Goal: Task Accomplishment & Management: Use online tool/utility

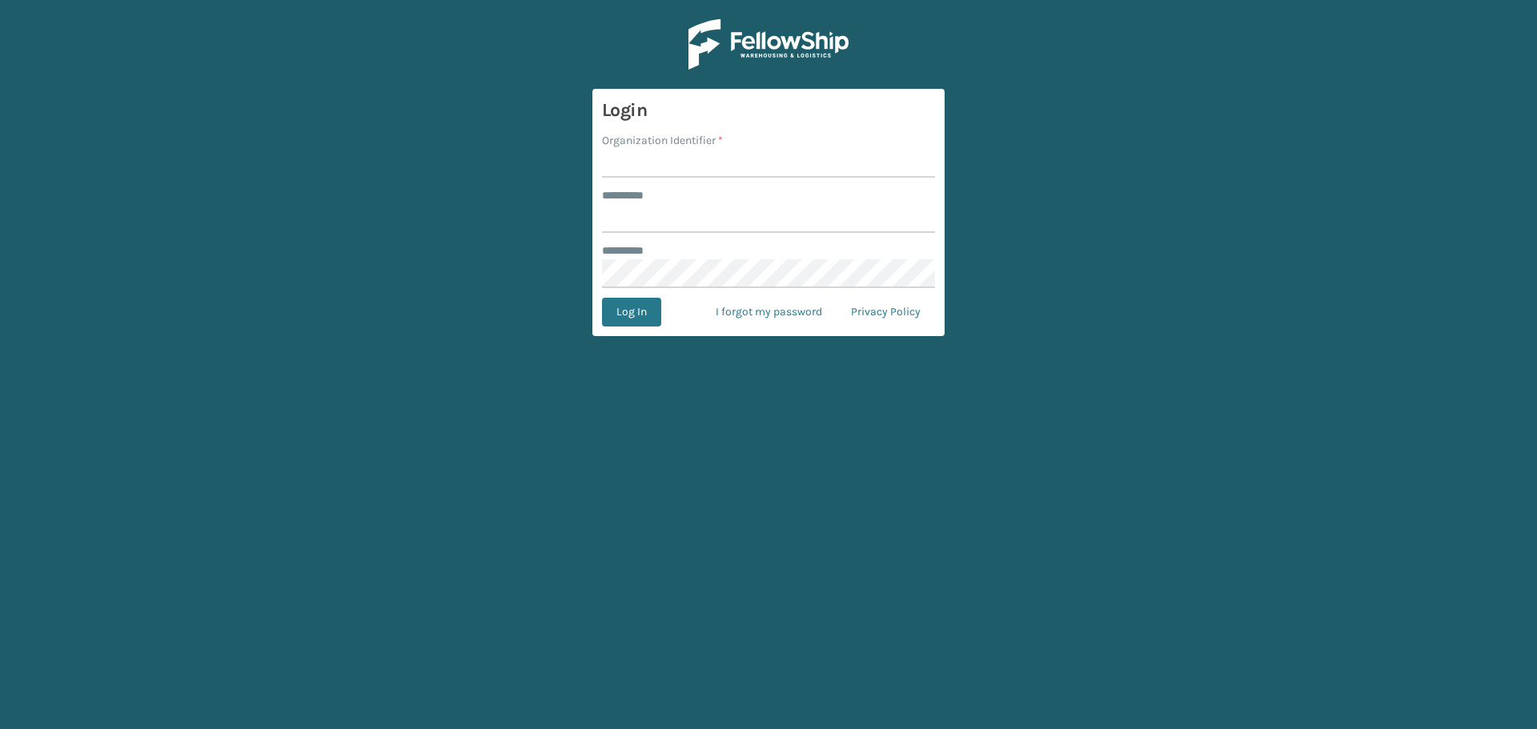
click at [737, 146] on div "Organization Identifier *" at bounding box center [768, 140] width 333 height 17
click at [743, 170] on input "Organization Identifier *" at bounding box center [768, 163] width 333 height 29
type input "SuperAdminOrganization"
drag, startPoint x: 732, startPoint y: 211, endPoint x: 738, endPoint y: 218, distance: 9.1
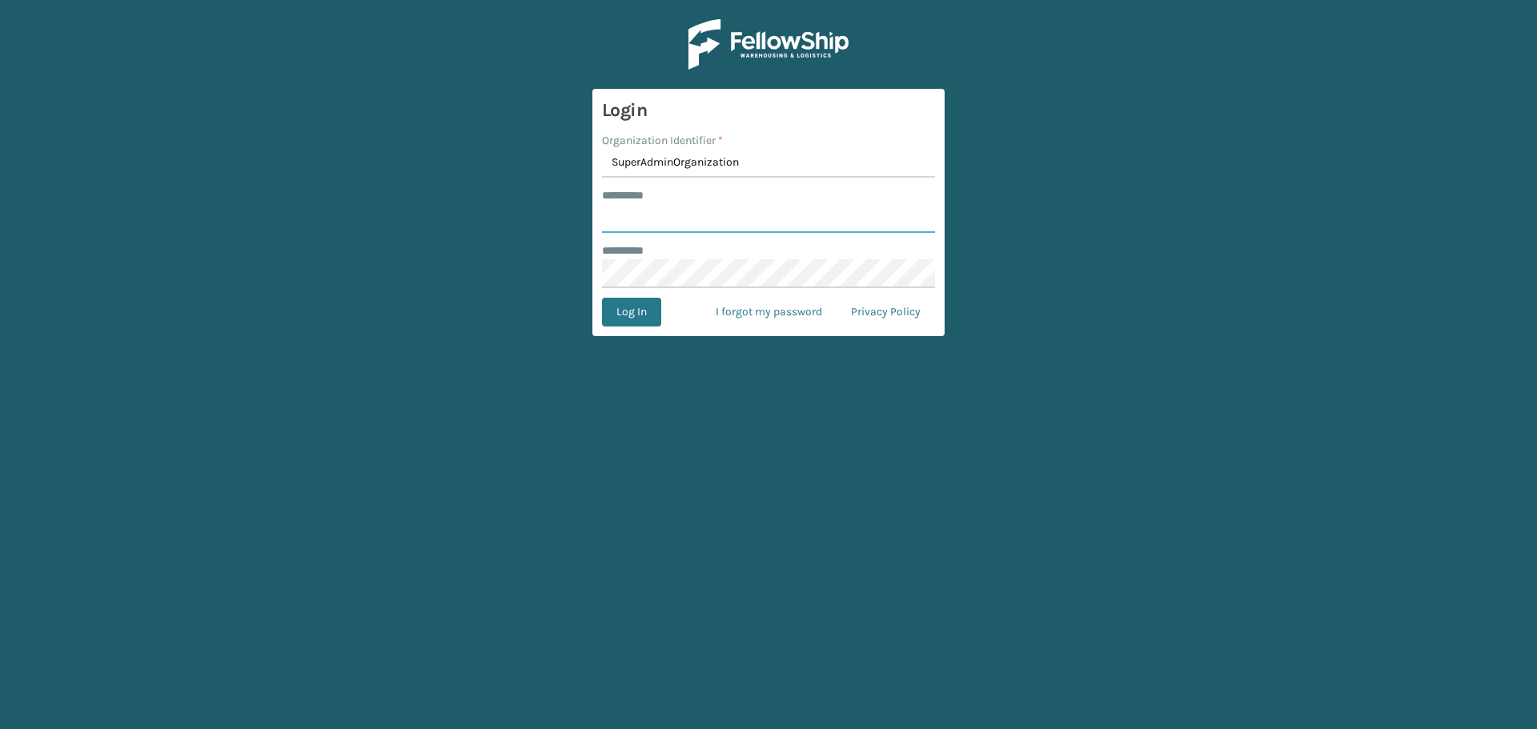
click at [738, 218] on input "******** *" at bounding box center [768, 218] width 333 height 29
type input "******"
click at [624, 326] on button "Log In" at bounding box center [631, 312] width 59 height 29
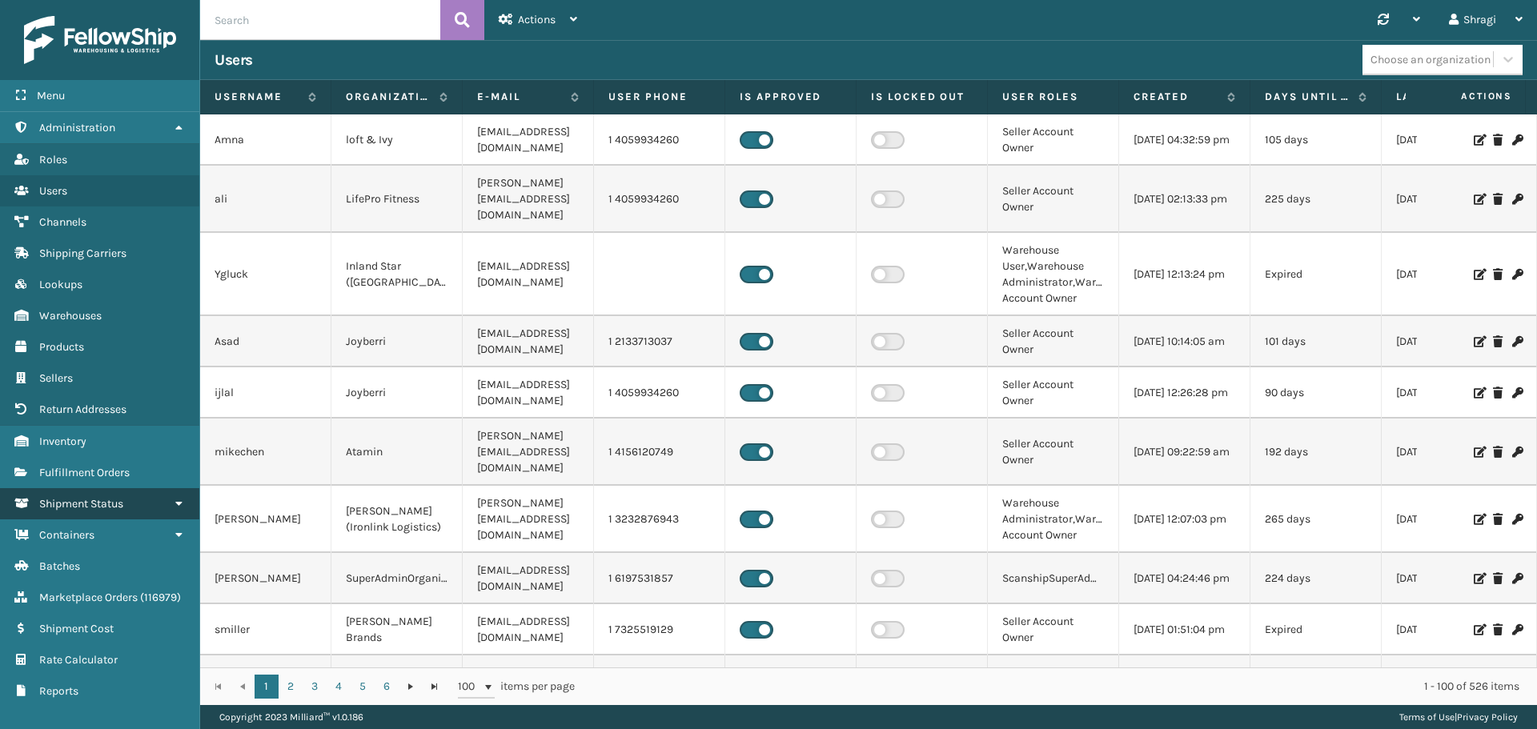
click at [88, 503] on span "Shipment Status" at bounding box center [81, 504] width 84 height 14
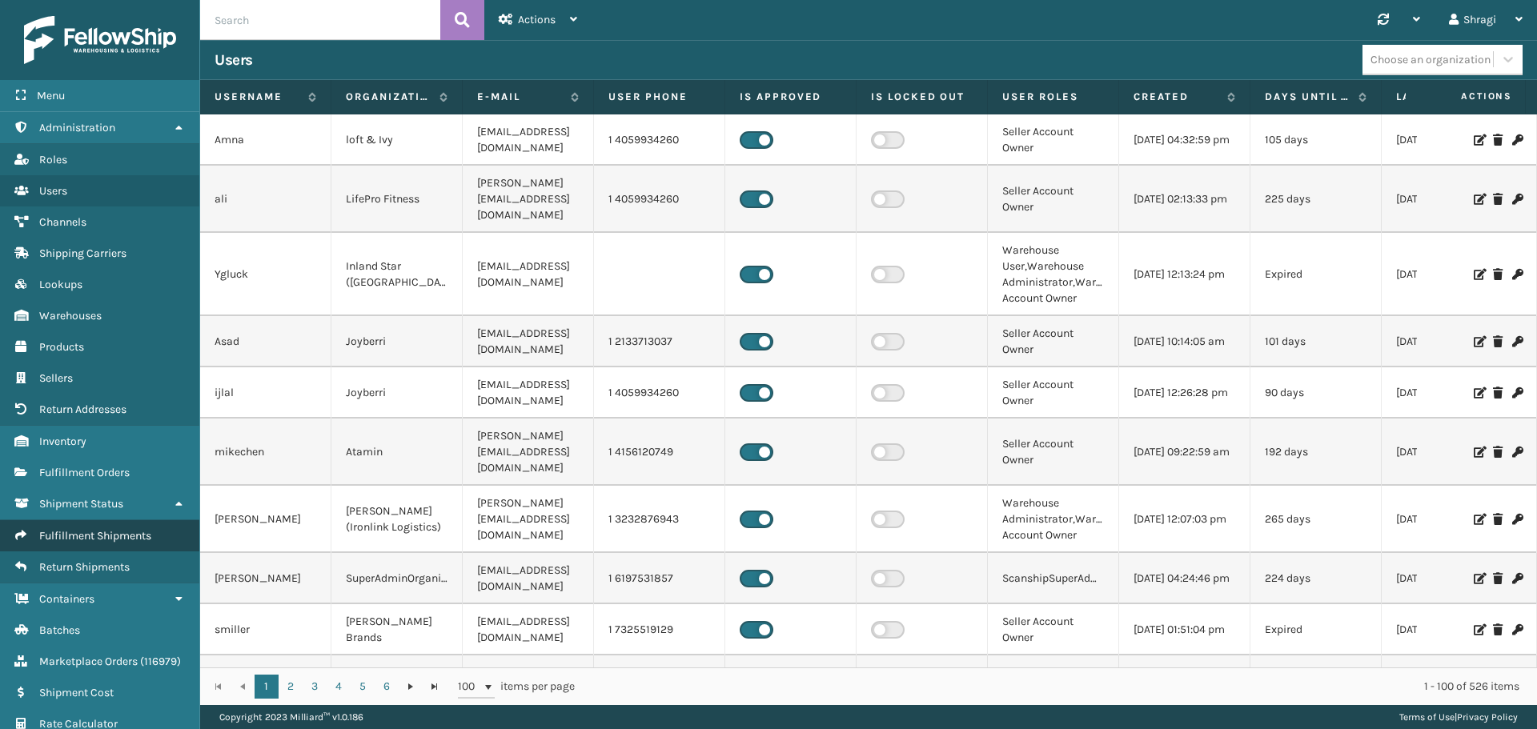
click at [77, 537] on span "Fulfillment Shipments" at bounding box center [95, 536] width 112 height 14
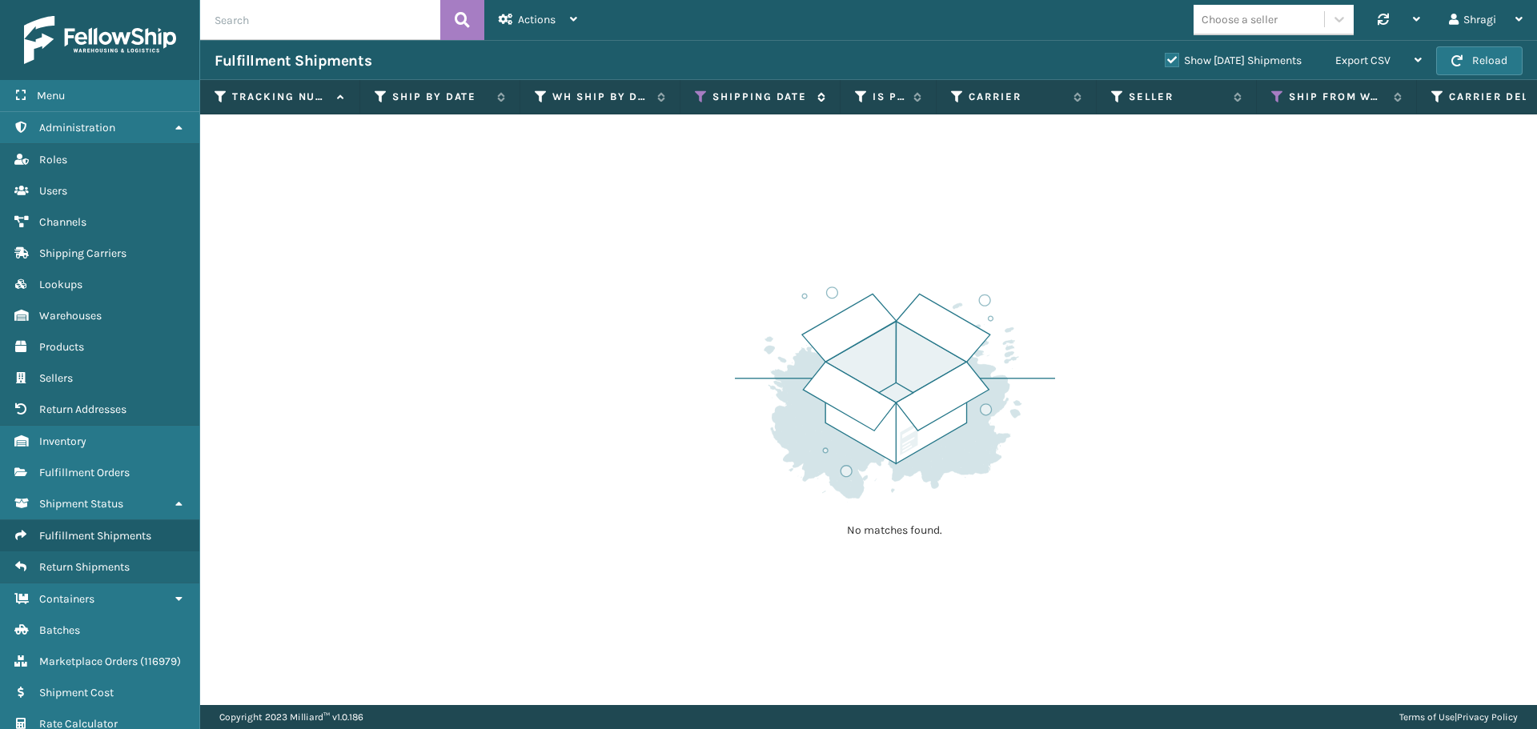
click at [708, 98] on div "Shipping Date" at bounding box center [760, 97] width 130 height 14
click at [698, 98] on icon at bounding box center [701, 97] width 13 height 14
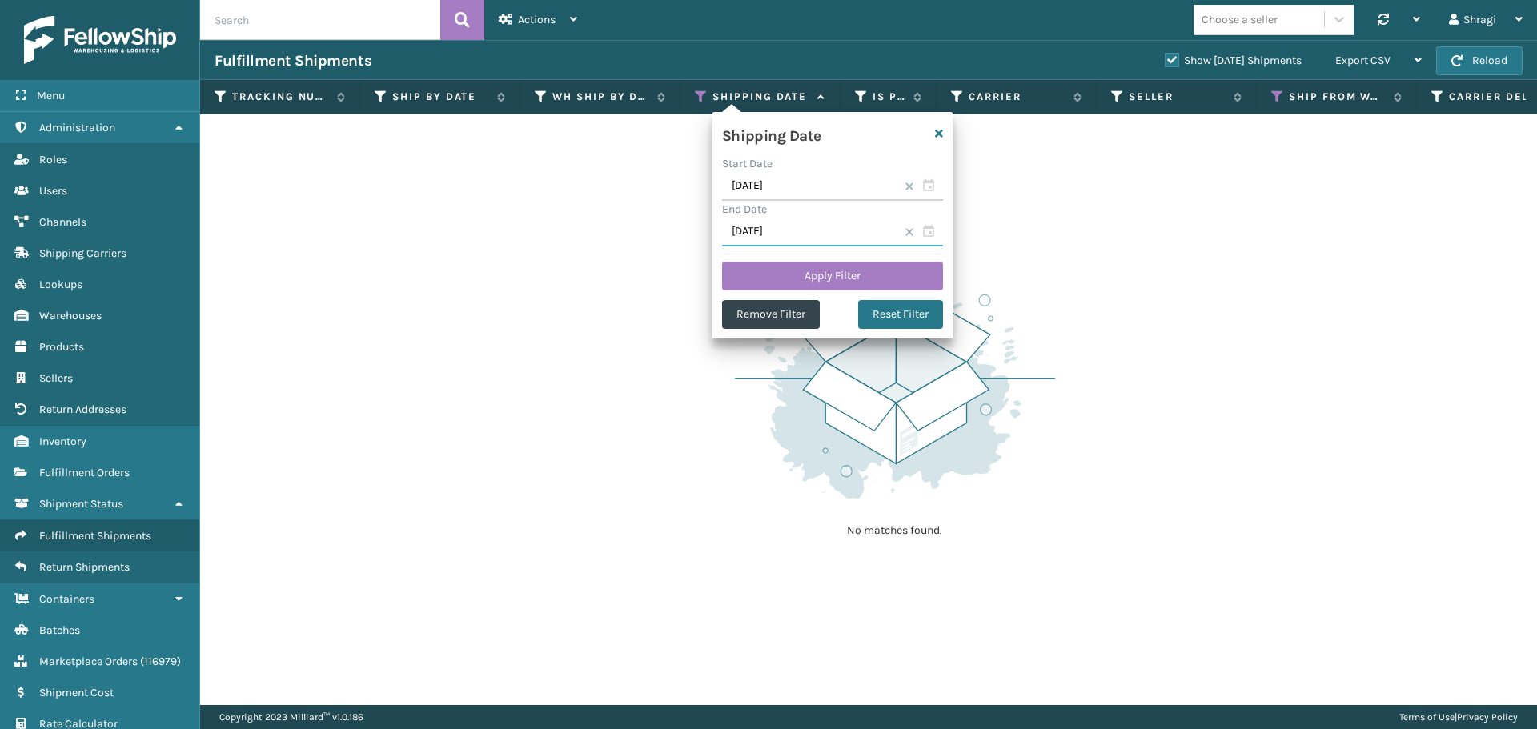
click at [797, 235] on input "[DATE]" at bounding box center [832, 232] width 221 height 29
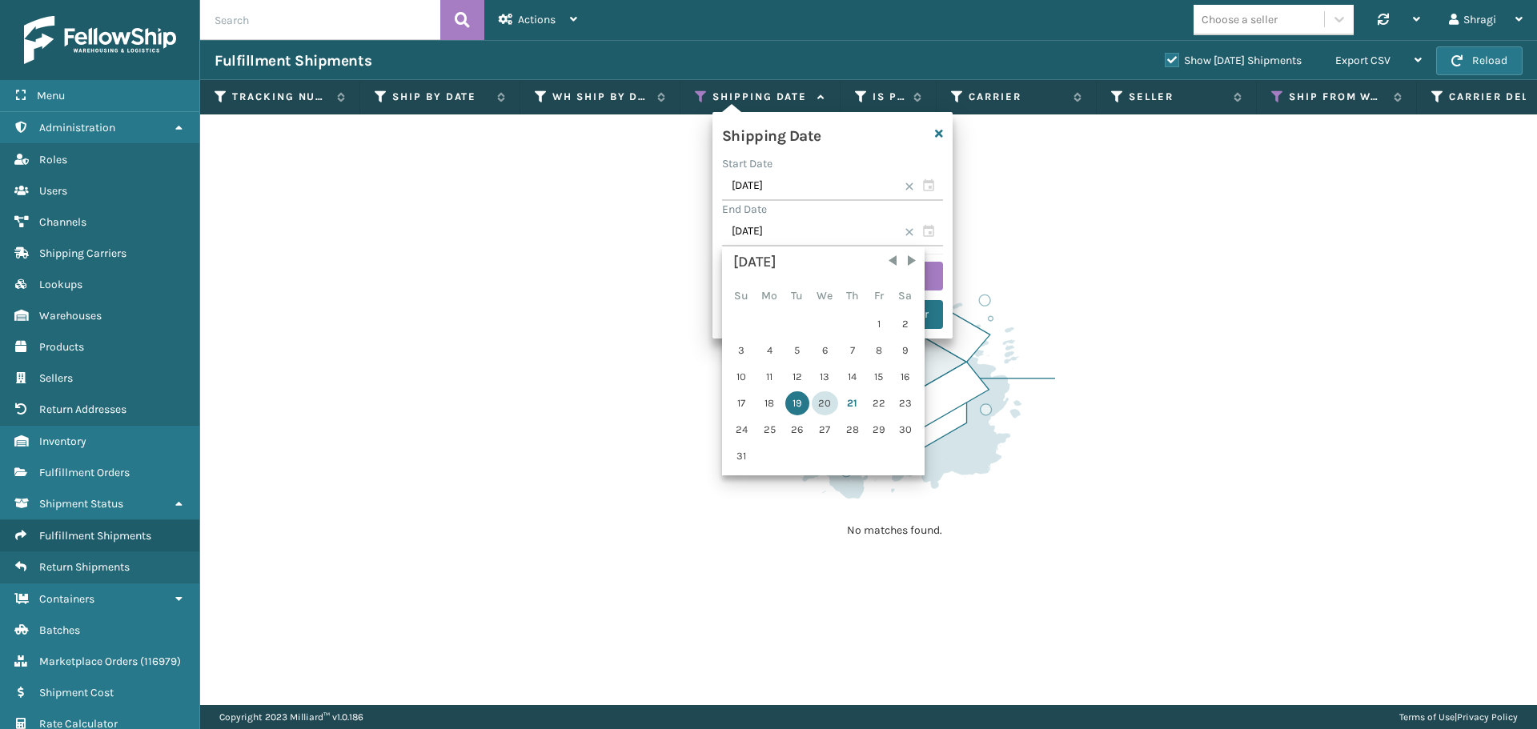
click at [821, 398] on div "20" at bounding box center [824, 403] width 26 height 24
type input "[DATE]"
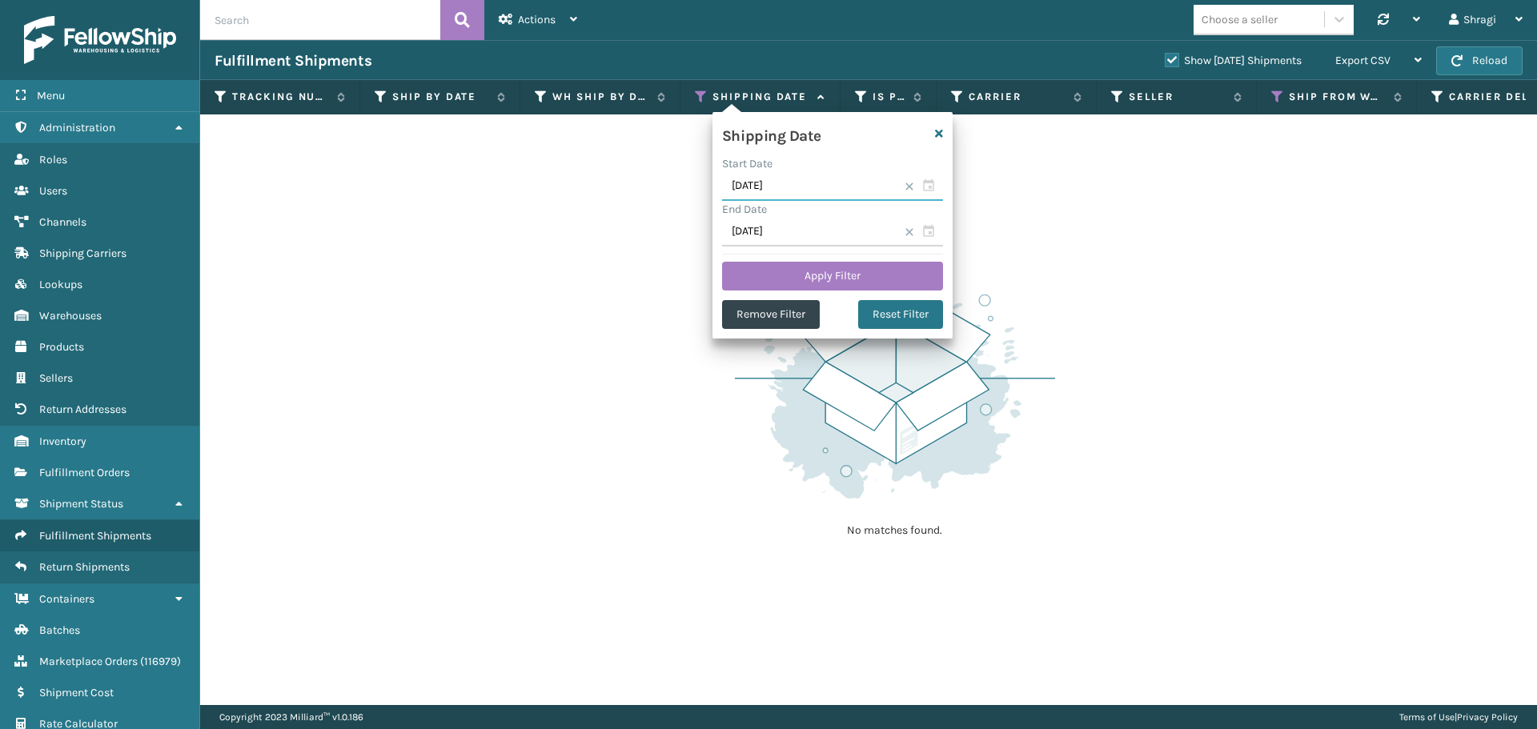
click at [799, 189] on input "[DATE]" at bounding box center [832, 186] width 221 height 29
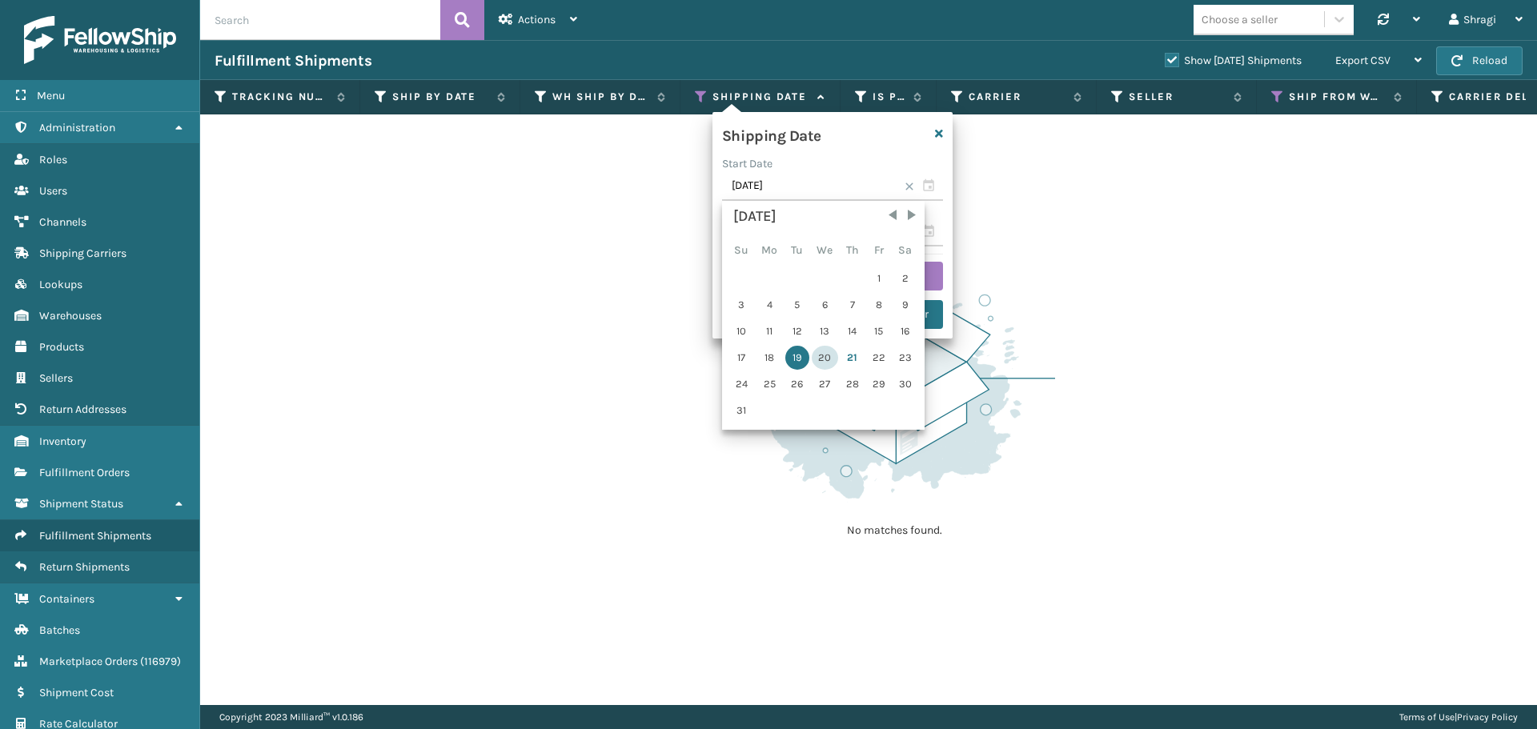
click at [824, 356] on div "20" at bounding box center [824, 358] width 26 height 24
type input "[DATE]"
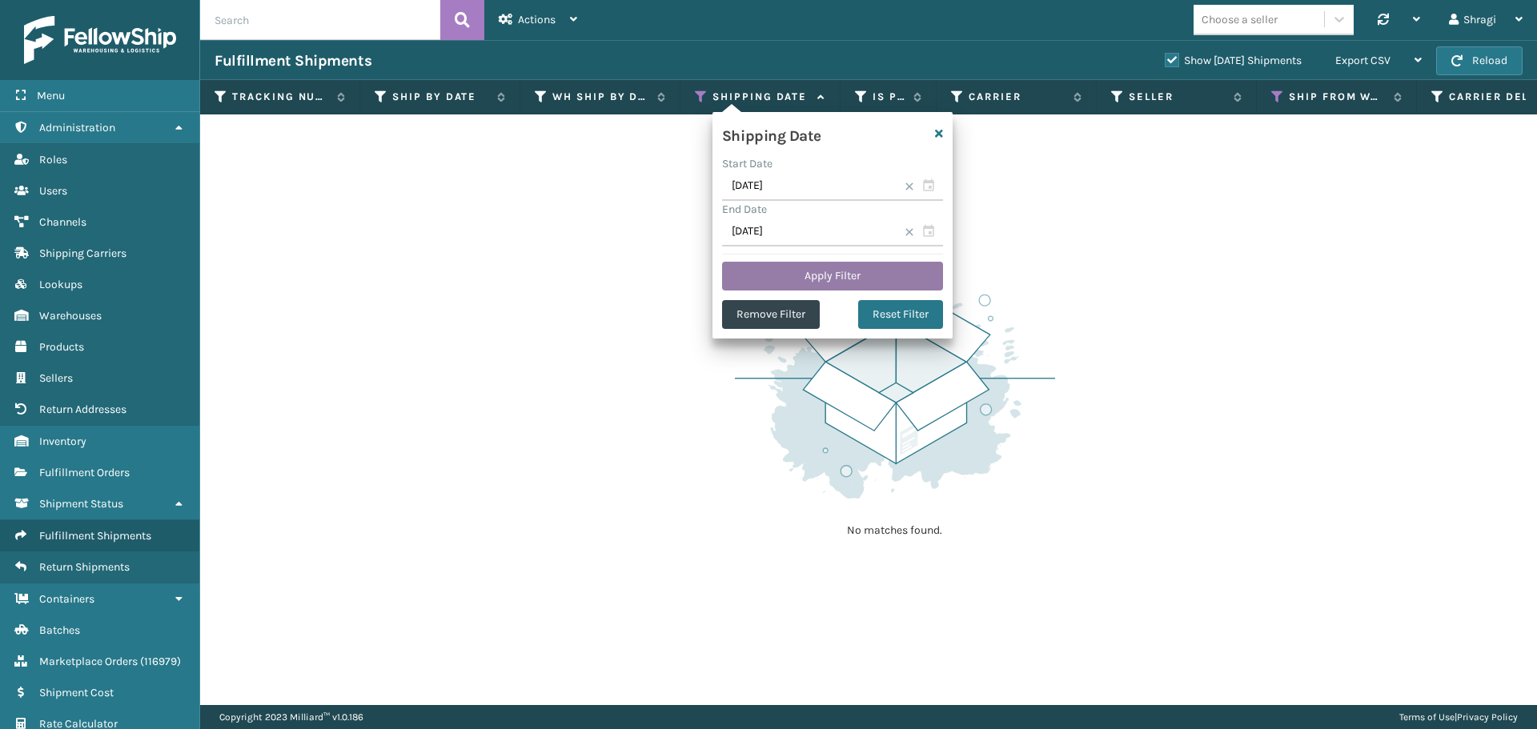
click at [767, 278] on button "Apply Filter" at bounding box center [832, 276] width 221 height 29
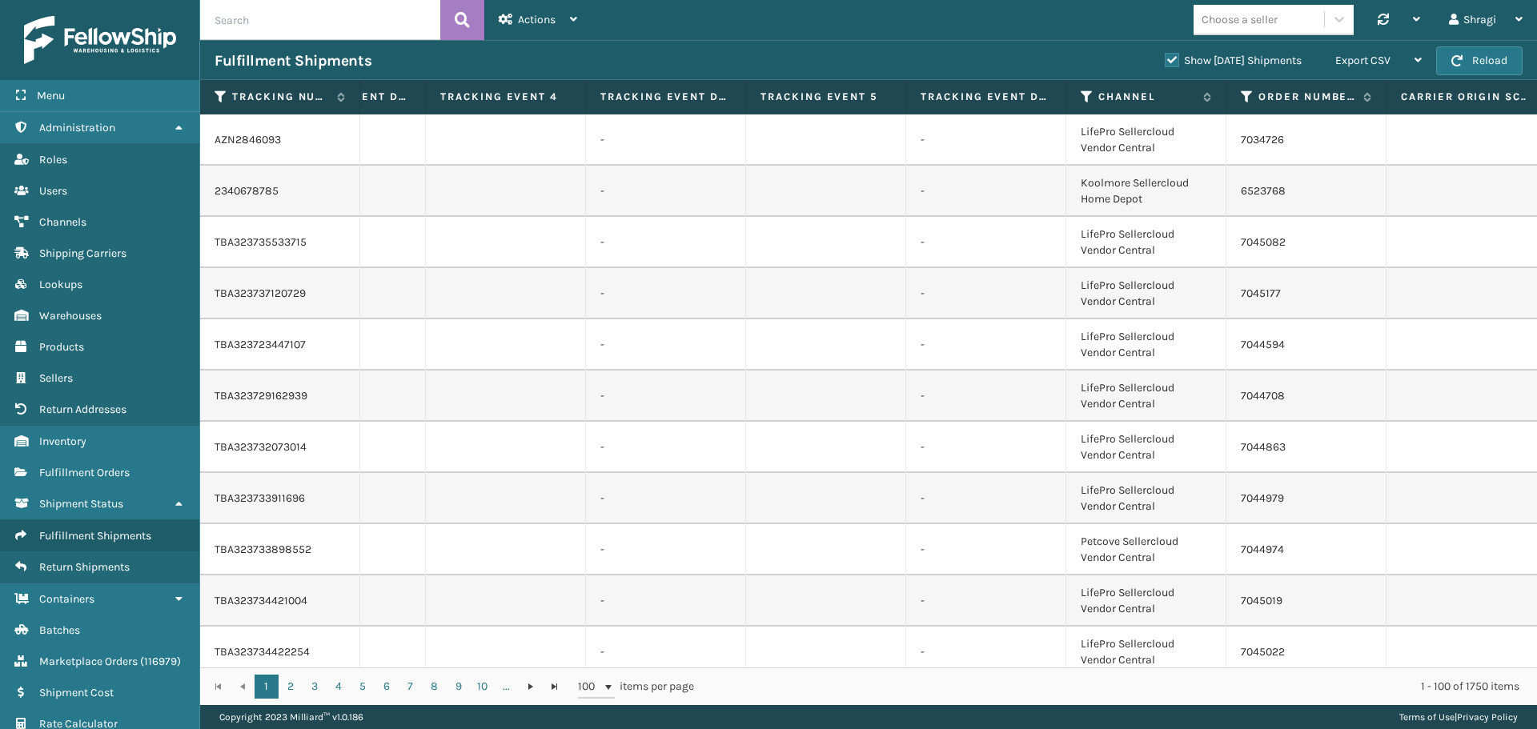
scroll to position [0, 3167]
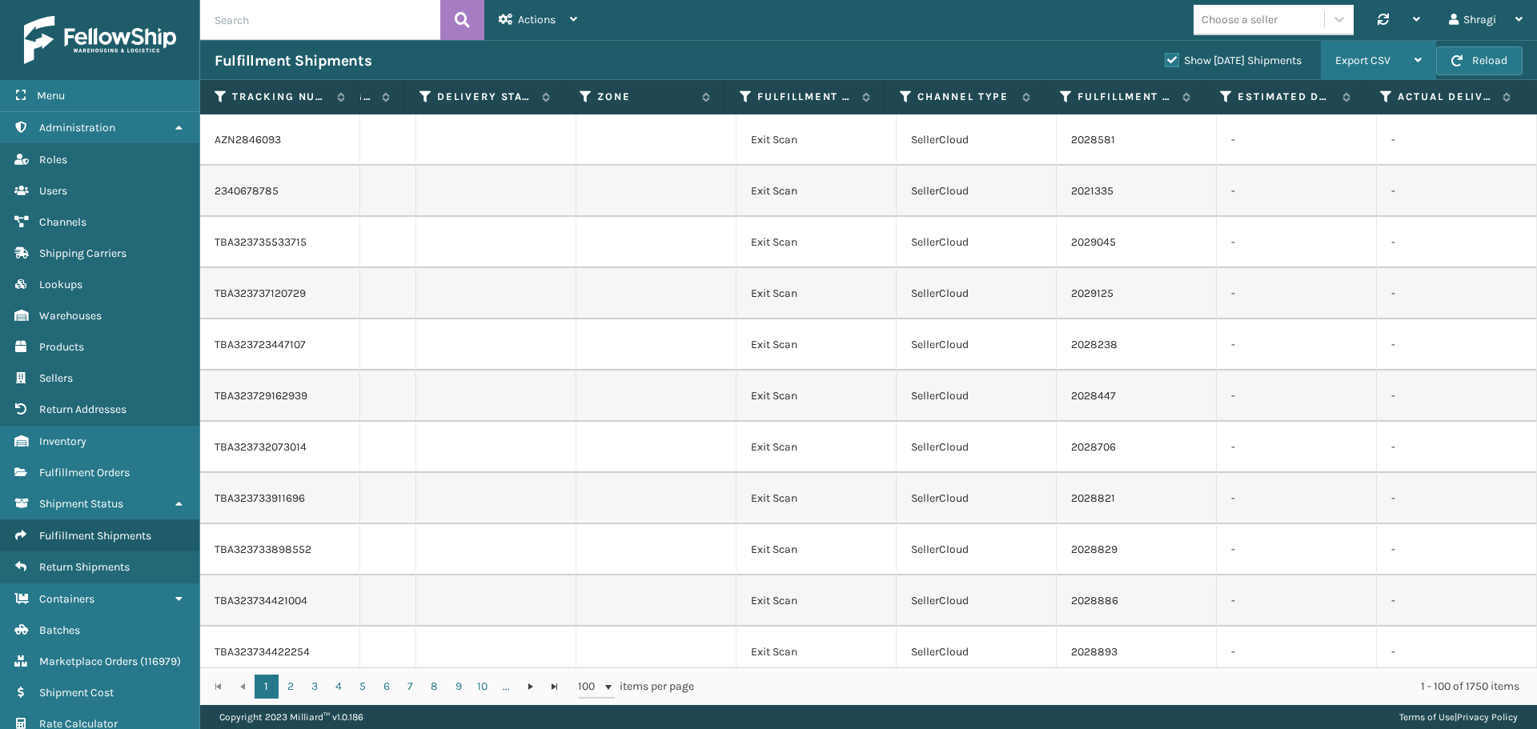
click at [1361, 65] on span "Export CSV" at bounding box center [1362, 61] width 55 height 14
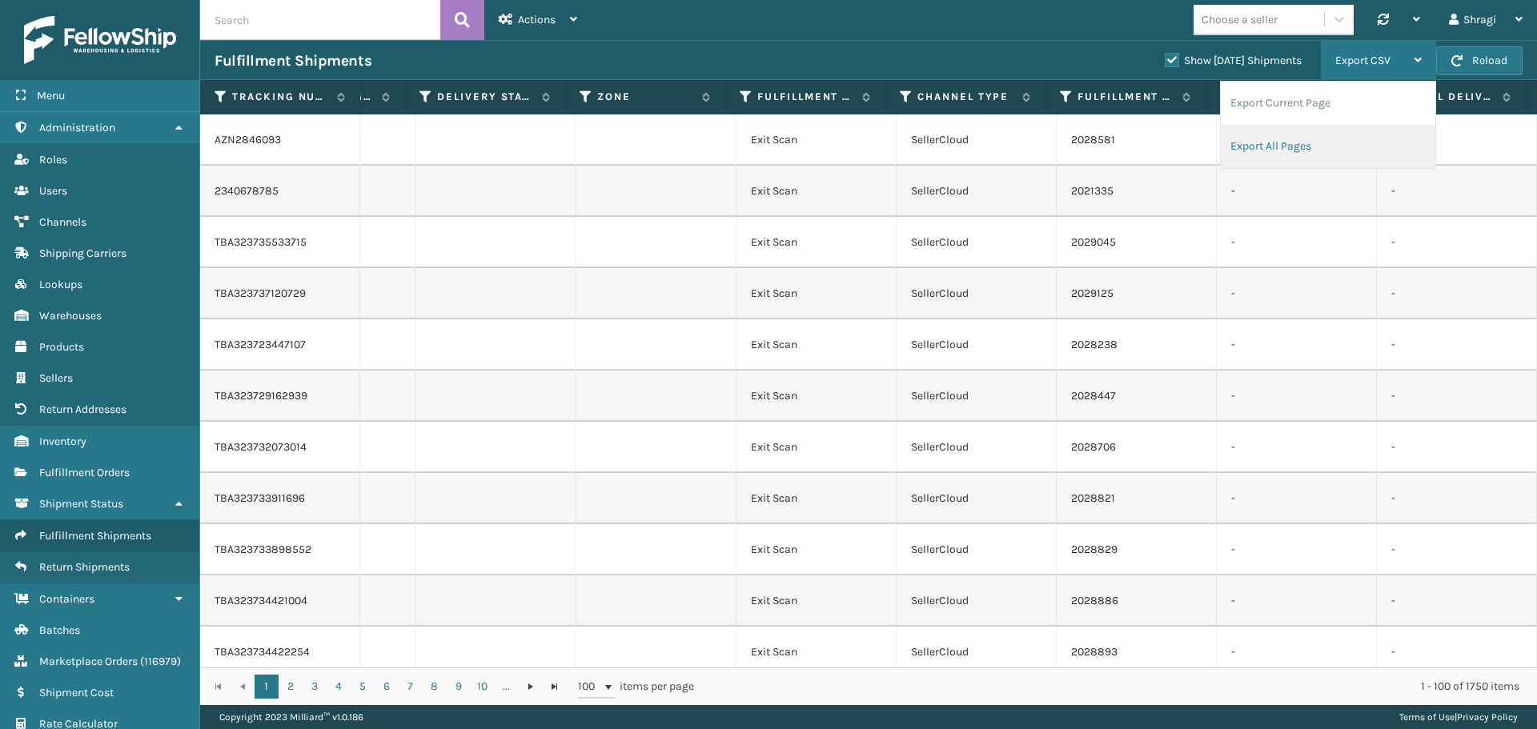
click at [1338, 149] on li "Export All Pages" at bounding box center [1327, 146] width 214 height 43
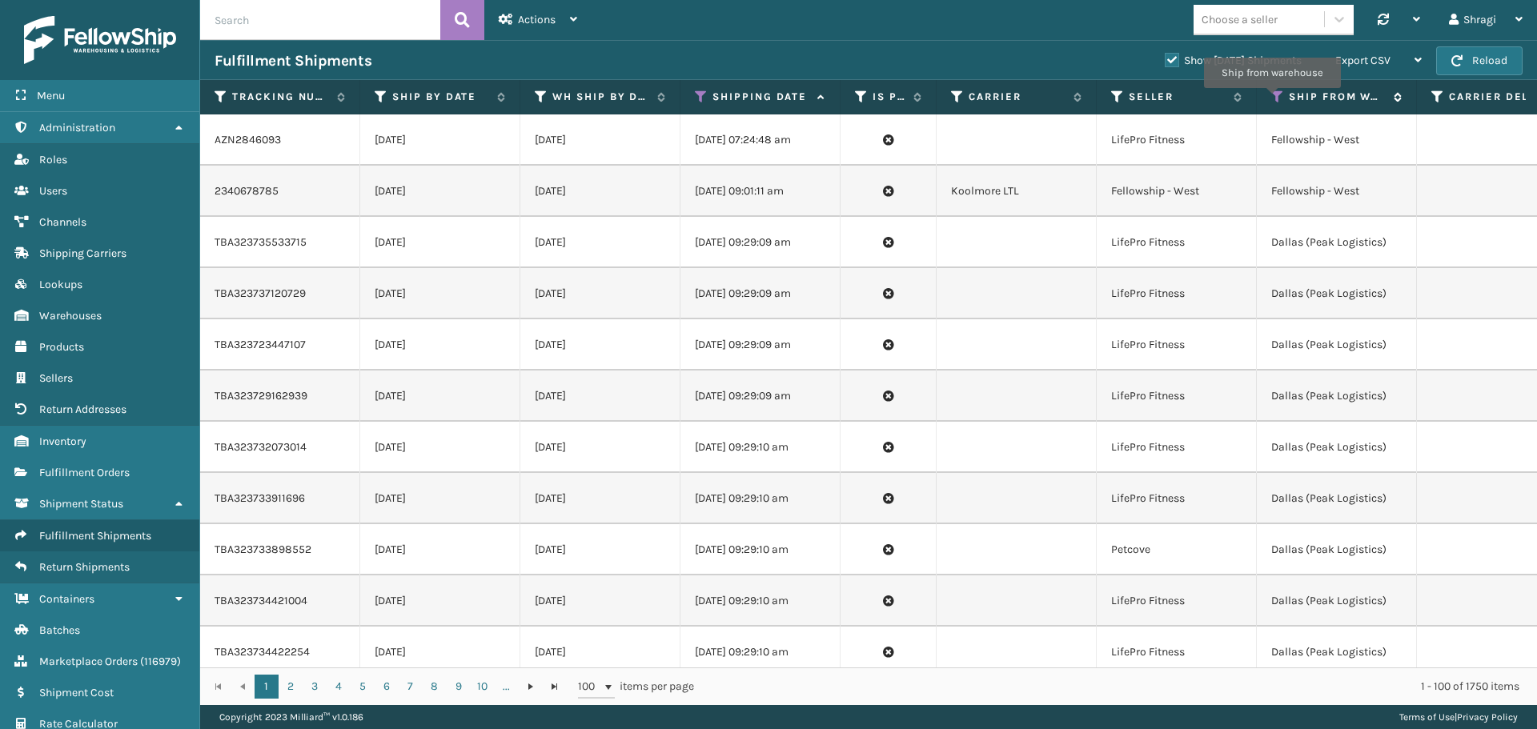
click at [1272, 99] on icon at bounding box center [1277, 97] width 13 height 14
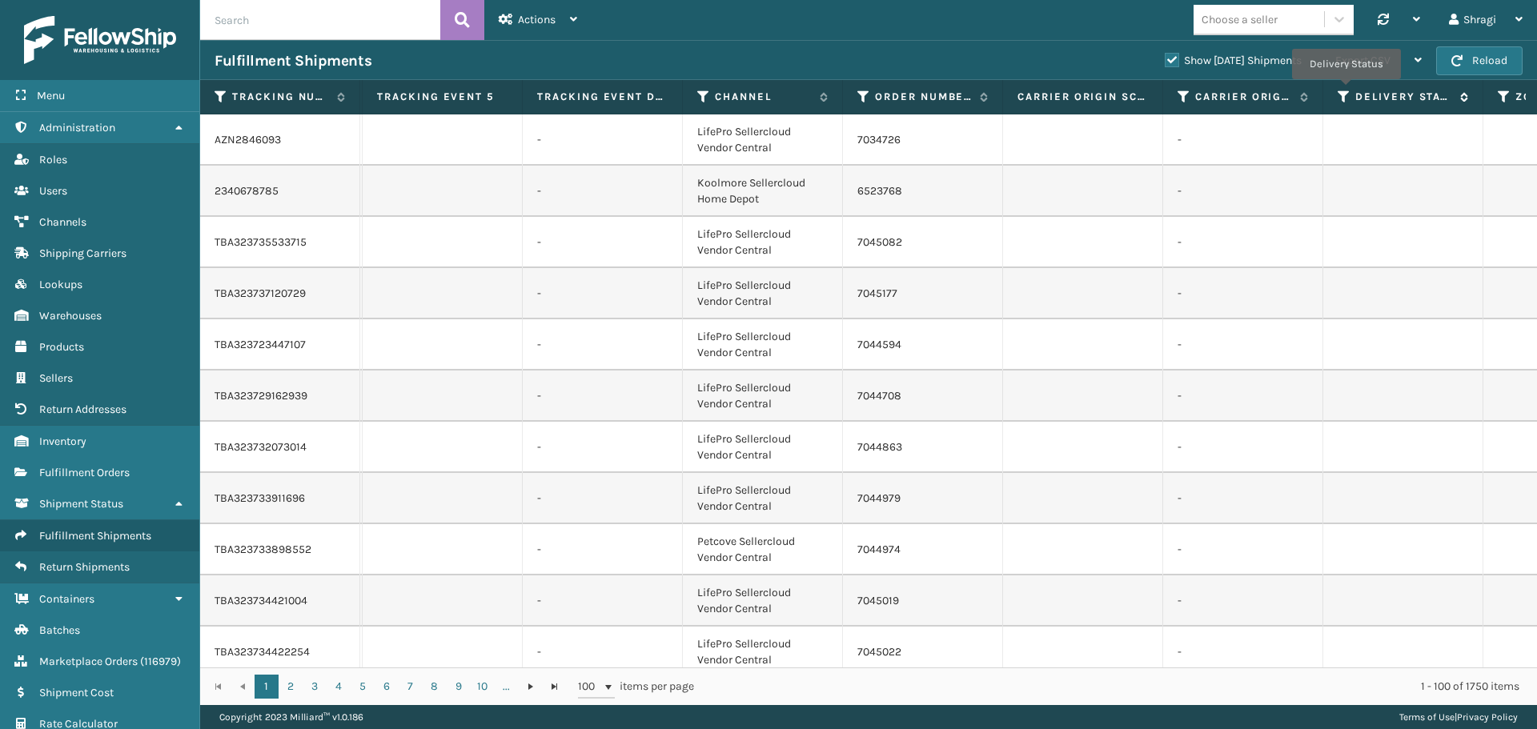
click at [1345, 90] on icon at bounding box center [1343, 97] width 13 height 14
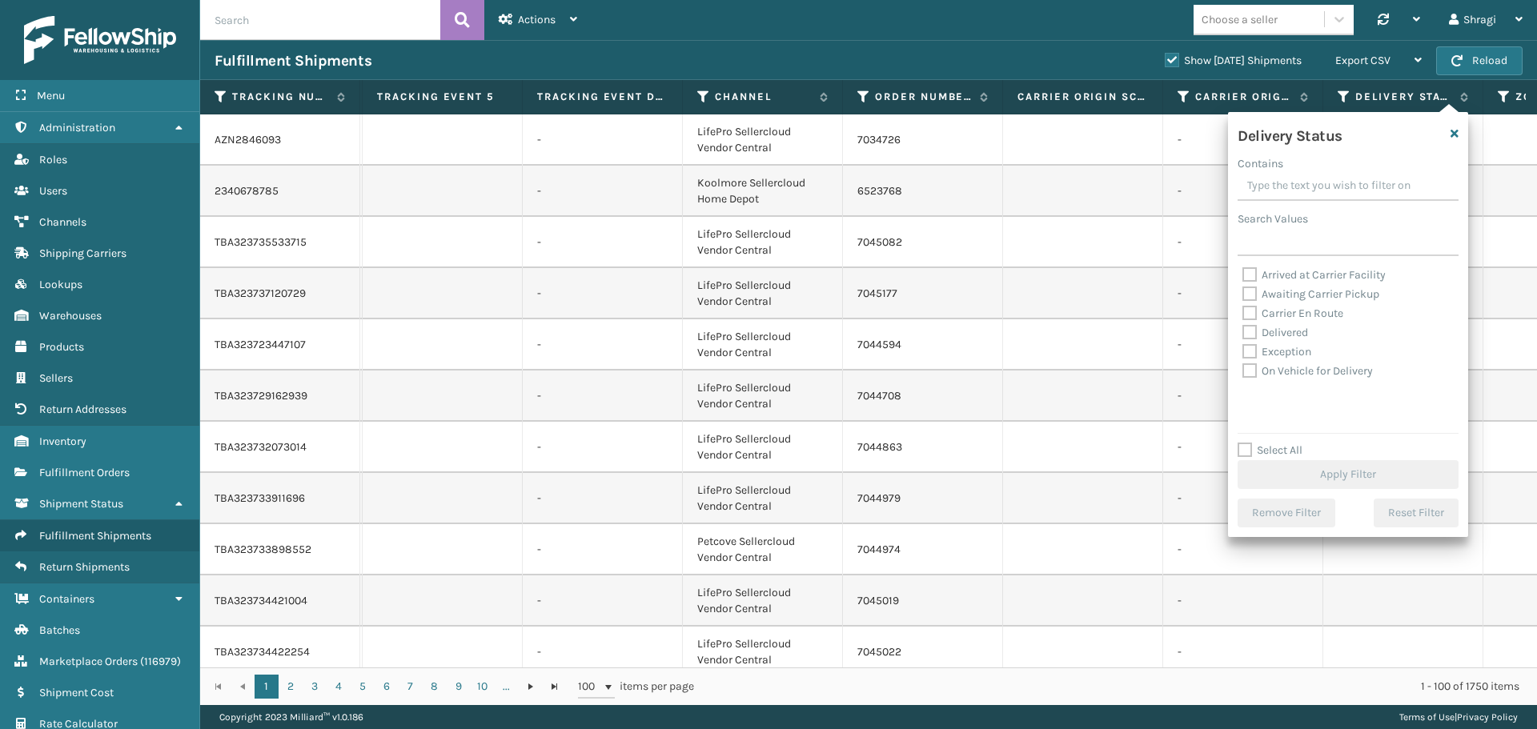
click at [1304, 269] on label "Arrived at Carrier Facility" at bounding box center [1313, 275] width 143 height 14
click at [1243, 269] on input "Arrived at Carrier Facility" at bounding box center [1242, 271] width 1 height 10
checkbox input "true"
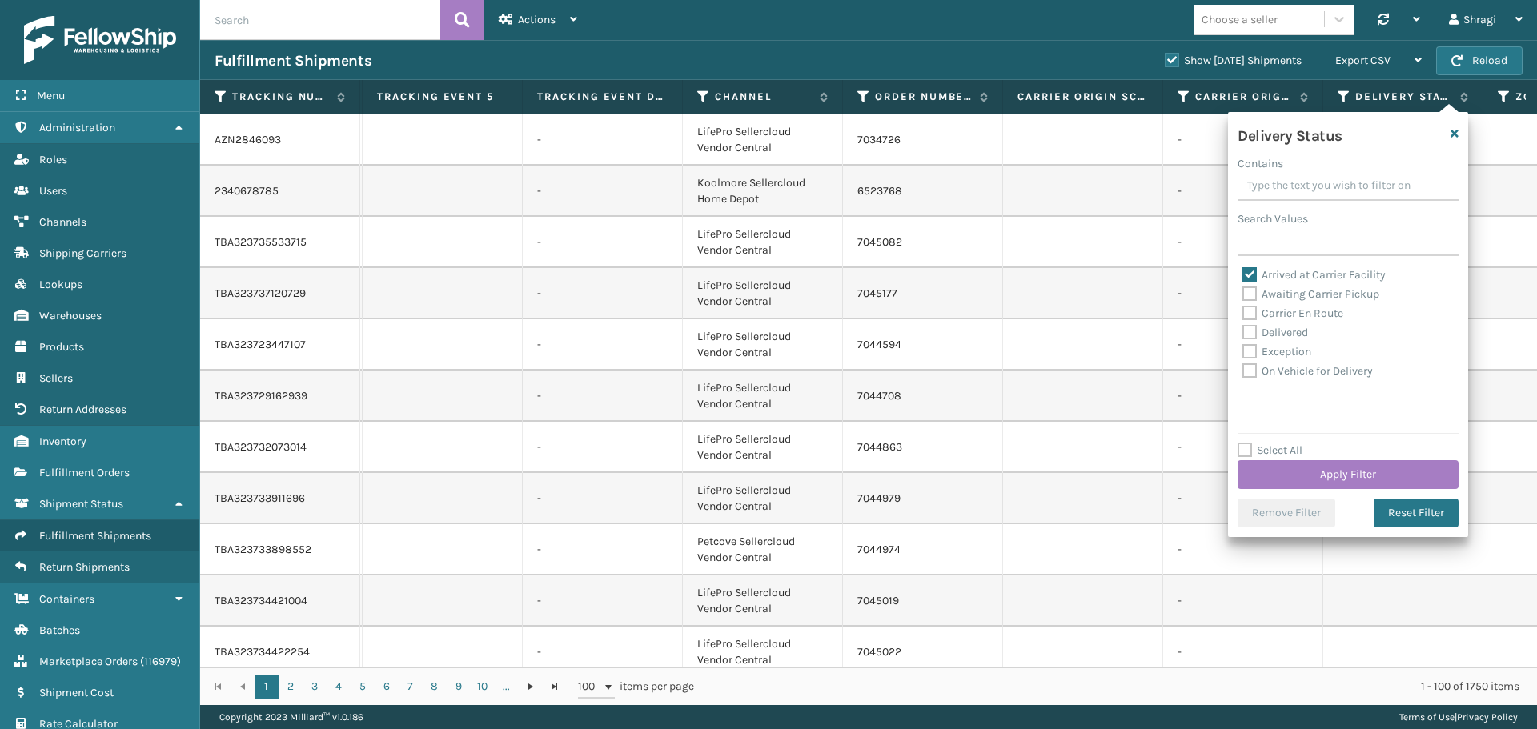
click at [1300, 296] on label "Awaiting Carrier Pickup" at bounding box center [1310, 294] width 137 height 14
click at [1243, 295] on input "Awaiting Carrier Pickup" at bounding box center [1242, 290] width 1 height 10
checkbox input "true"
click at [1300, 277] on label "Arrived at Carrier Facility" at bounding box center [1313, 275] width 143 height 14
click at [1243, 276] on input "Arrived at Carrier Facility" at bounding box center [1242, 271] width 1 height 10
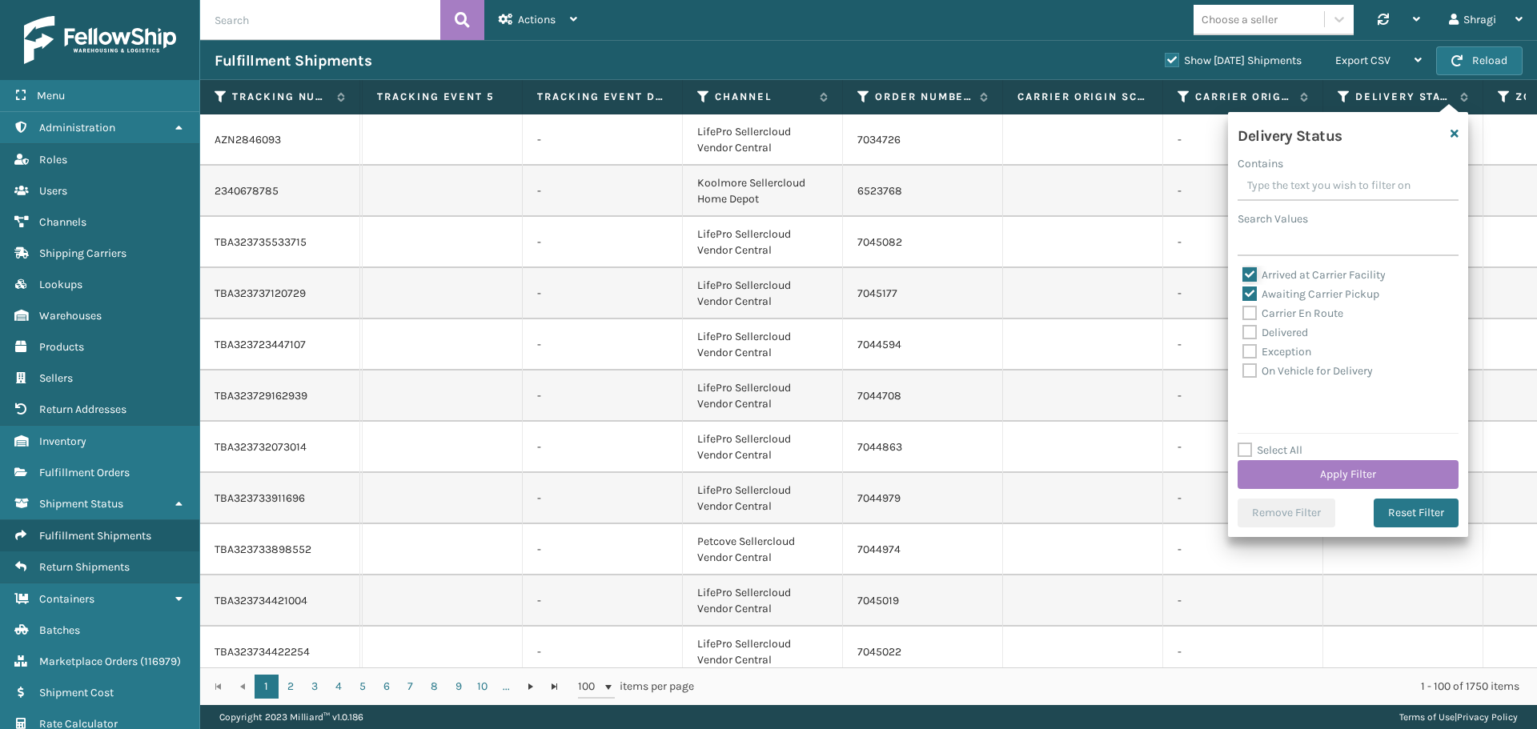
checkbox input "false"
click at [1277, 468] on button "Apply Filter" at bounding box center [1347, 474] width 221 height 29
